Goal: Task Accomplishment & Management: Use online tool/utility

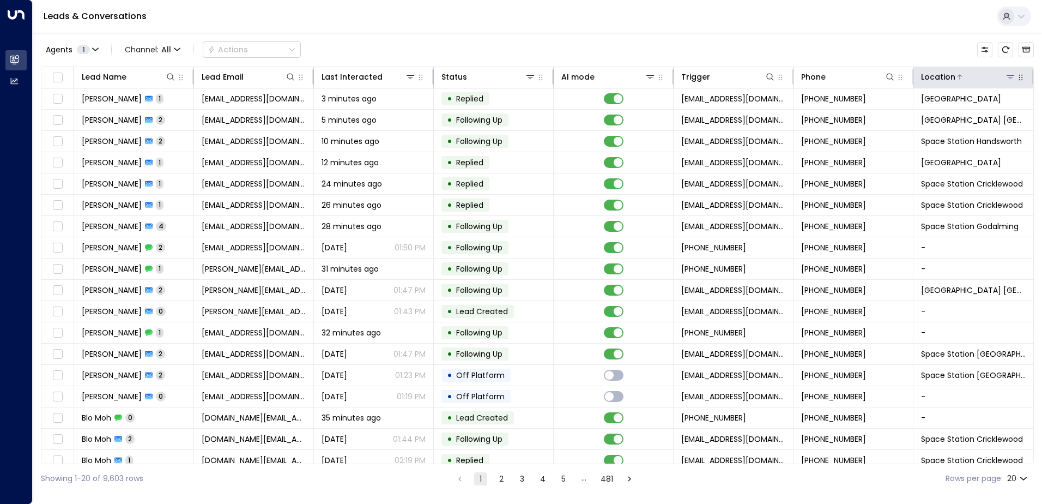
click at [1005, 74] on button at bounding box center [1010, 76] width 11 height 11
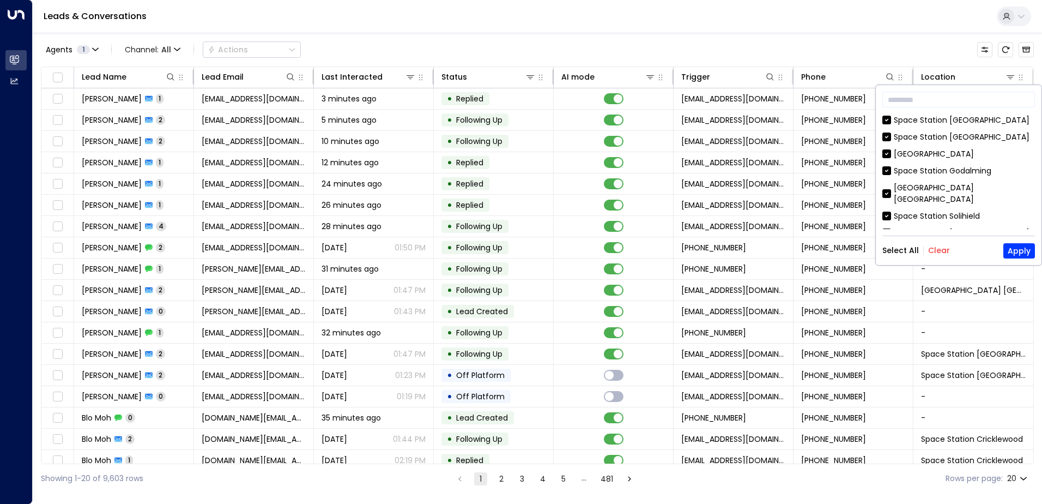
click at [939, 254] on button "Clear" at bounding box center [939, 250] width 22 height 9
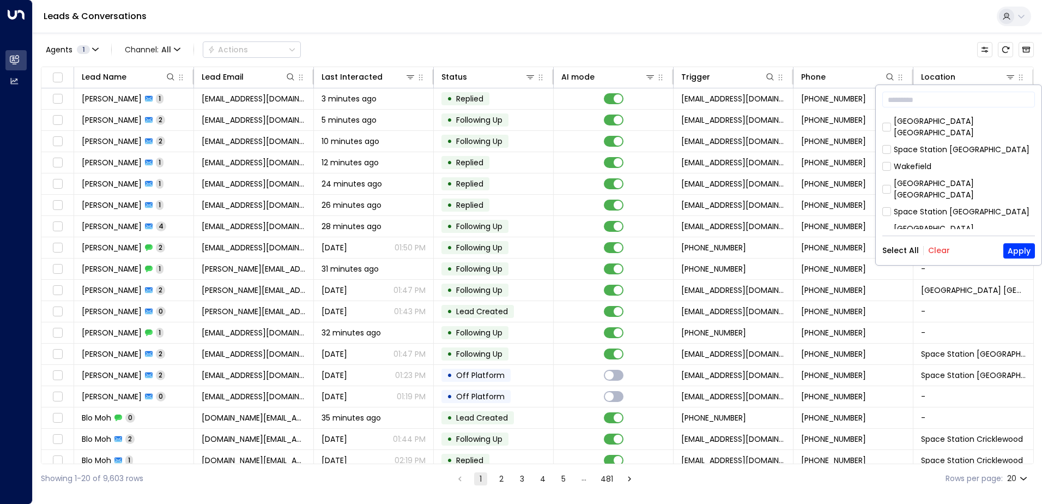
scroll to position [327, 0]
click at [1029, 245] on button "Apply" at bounding box center [1019, 250] width 32 height 15
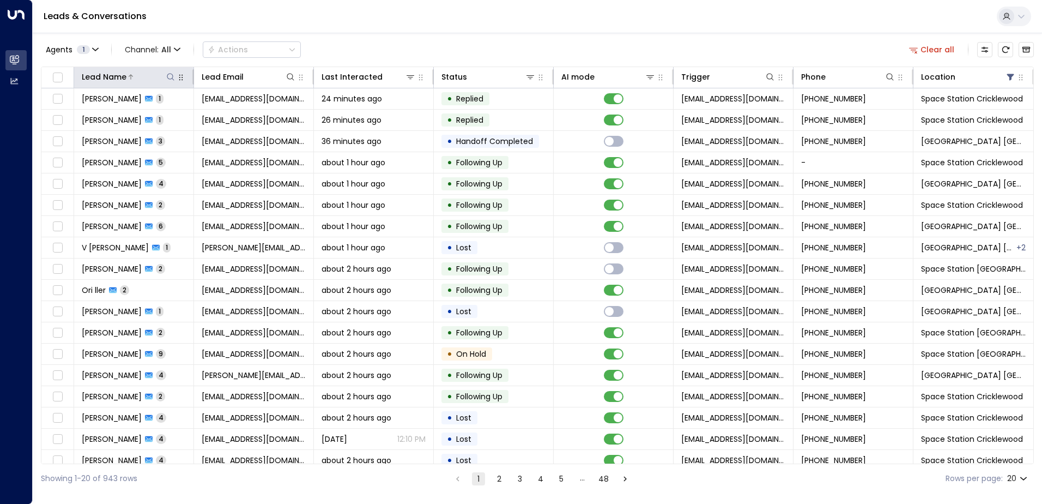
click at [169, 74] on icon at bounding box center [170, 76] width 9 height 9
type input "*****"
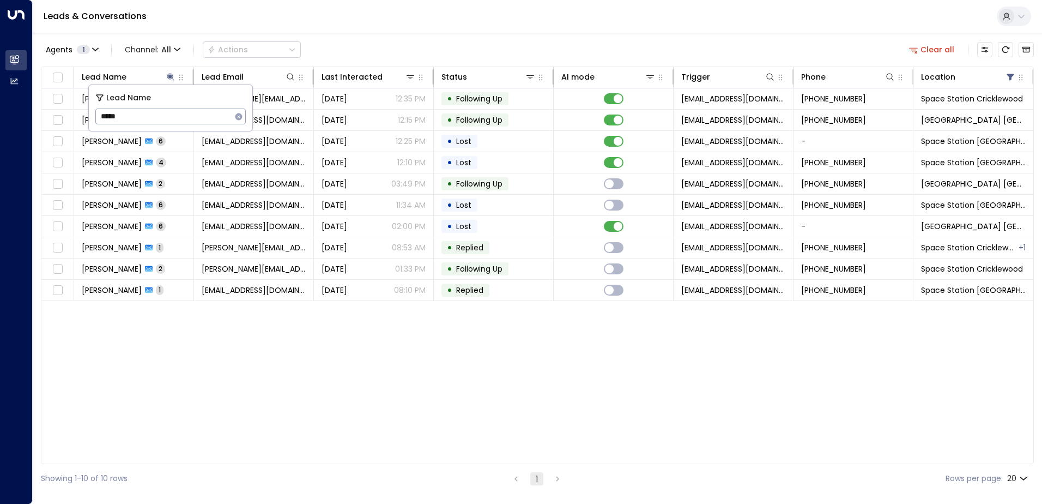
click at [381, 40] on div "Agents 1 Channel: All Actions Clear all" at bounding box center [537, 49] width 993 height 23
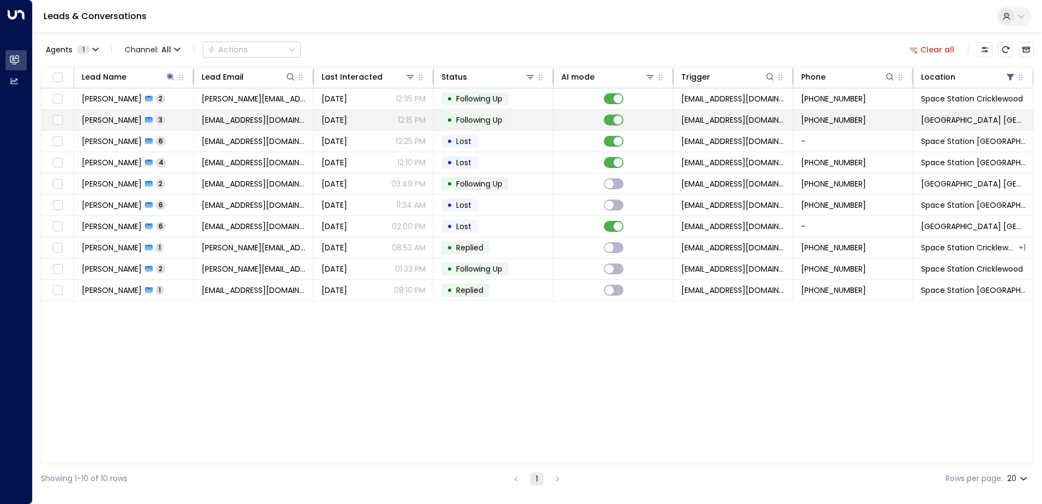
click at [136, 114] on div "[PERSON_NAME] 3" at bounding box center [123, 119] width 83 height 11
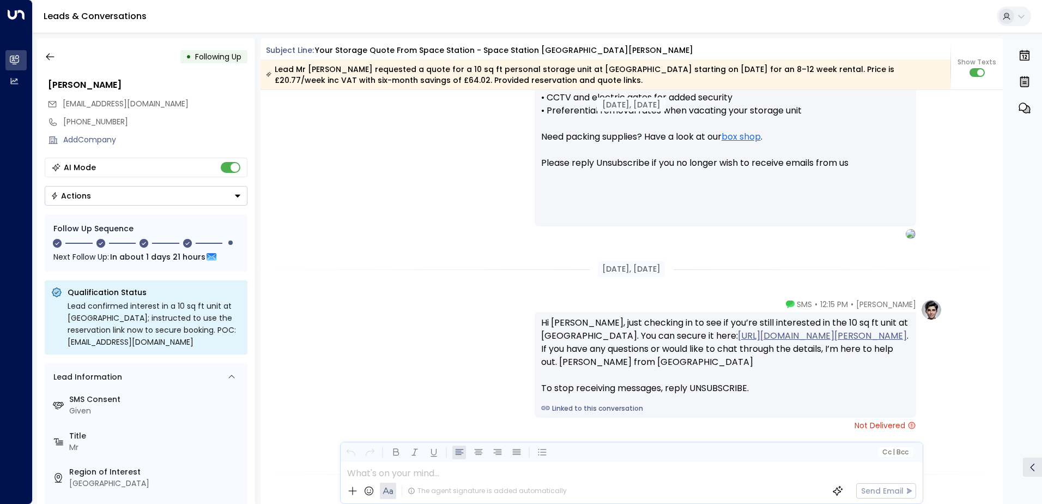
scroll to position [993, 0]
